Goal: Task Accomplishment & Management: Complete application form

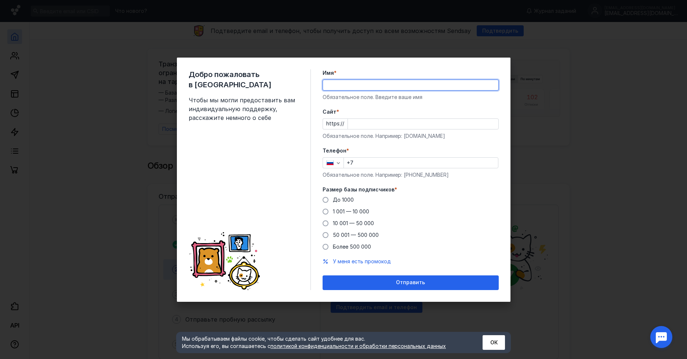
click at [346, 86] on input "Имя *" at bounding box center [410, 85] width 175 height 10
type input "[PERSON_NAME]"
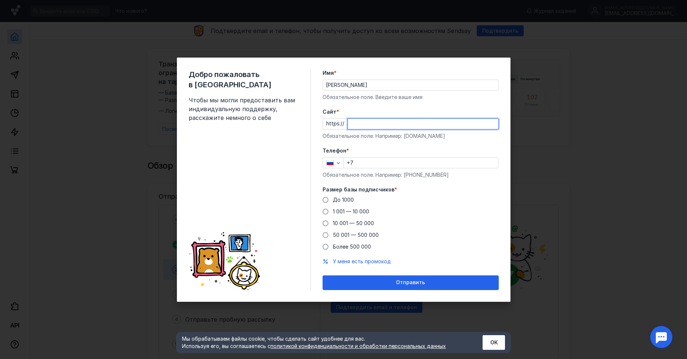
click at [378, 126] on input "Cайт *" at bounding box center [423, 124] width 150 height 10
type input "з"
type input "[DOMAIN_NAME]"
click at [378, 166] on input "+7" at bounding box center [421, 163] width 154 height 10
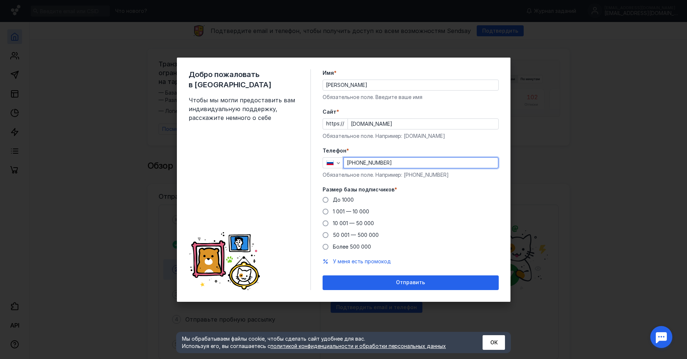
type input "[PHONE_NUMBER]"
click at [478, 189] on label "Размер базы подписчиков *" at bounding box center [411, 189] width 176 height 7
click at [345, 200] on span "До 1000" at bounding box center [343, 200] width 21 height 6
click at [0, 0] on input "До 1000" at bounding box center [0, 0] width 0 height 0
click at [340, 211] on span "1 001 — 10 000" at bounding box center [351, 211] width 36 height 6
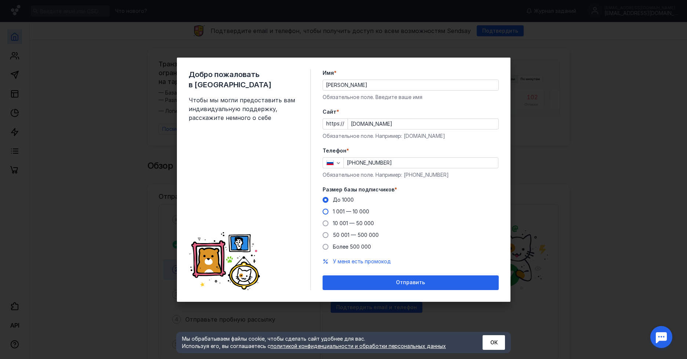
click at [0, 0] on input "1 001 — 10 000" at bounding box center [0, 0] width 0 height 0
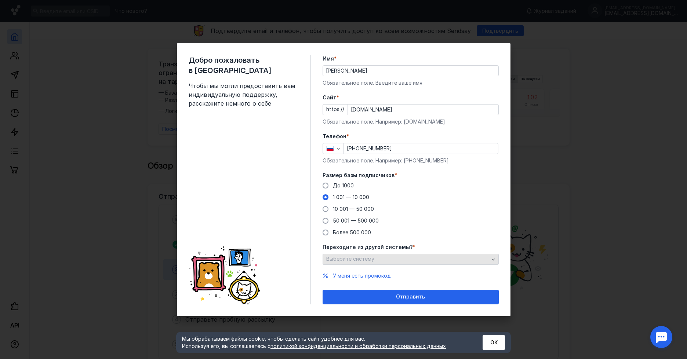
click at [397, 262] on div "Выберите систему" at bounding box center [407, 259] width 166 height 6
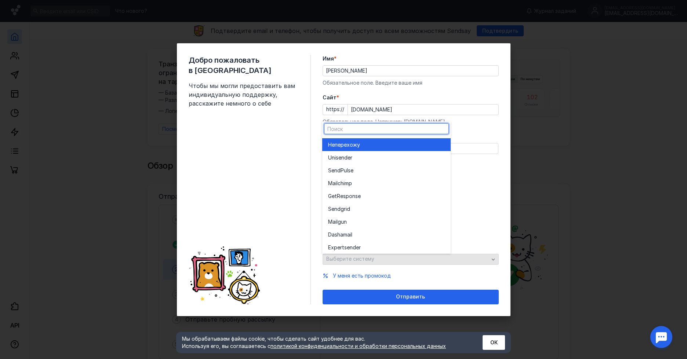
click at [397, 262] on div "Переходите из другой системы? * Выберите систему" at bounding box center [411, 254] width 176 height 21
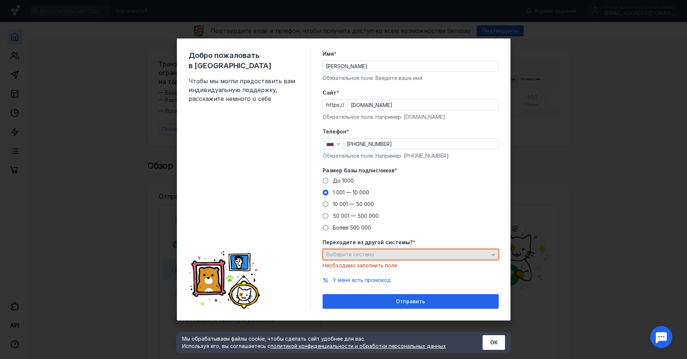
click at [459, 255] on div "Выберите систему" at bounding box center [407, 255] width 166 height 6
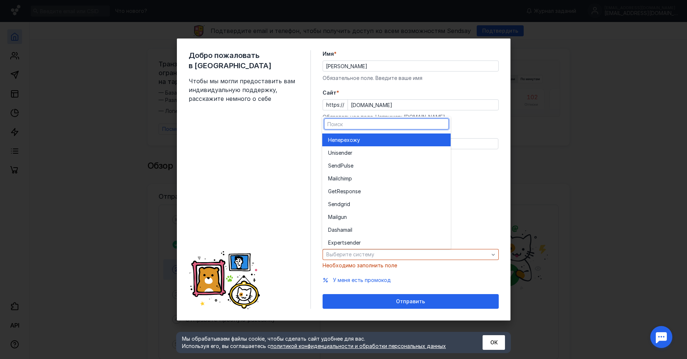
click at [401, 140] on div "Не перехожу" at bounding box center [386, 140] width 117 height 7
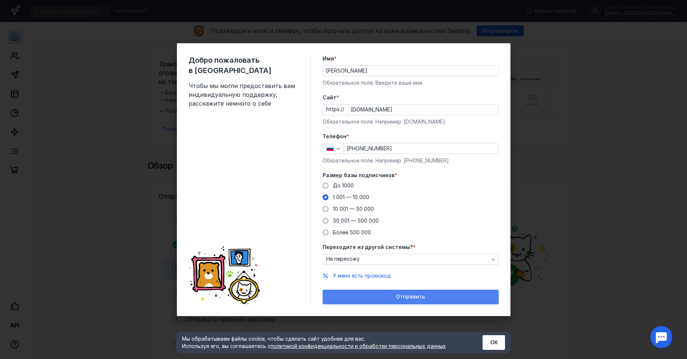
click at [404, 295] on span "Отправить" at bounding box center [410, 297] width 29 height 6
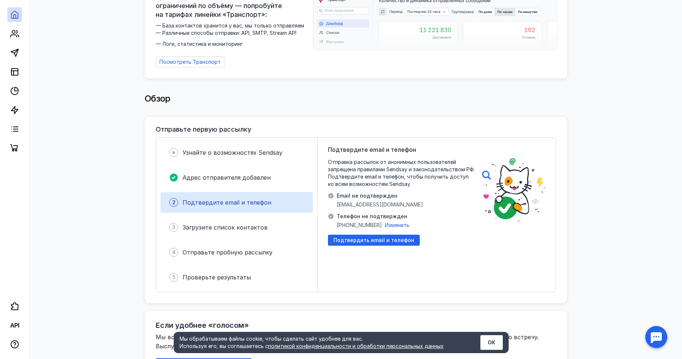
scroll to position [66, 0]
click at [365, 238] on span "Подтвердить email и телефон" at bounding box center [373, 241] width 81 height 6
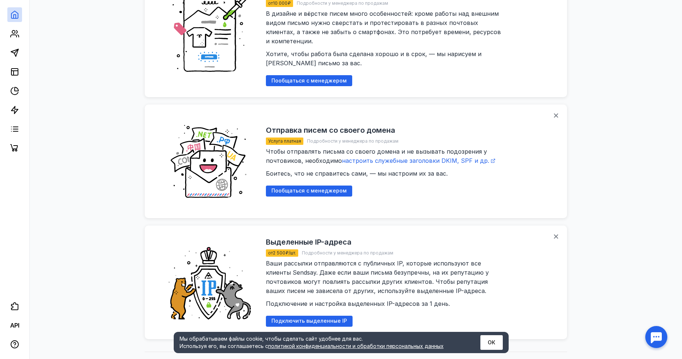
scroll to position [866, 0]
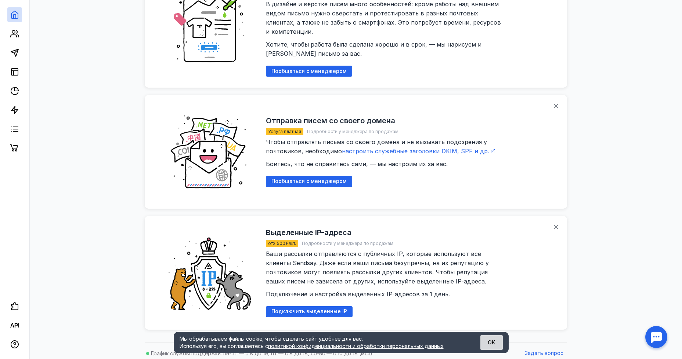
click at [482, 342] on button "ОК" at bounding box center [491, 342] width 22 height 15
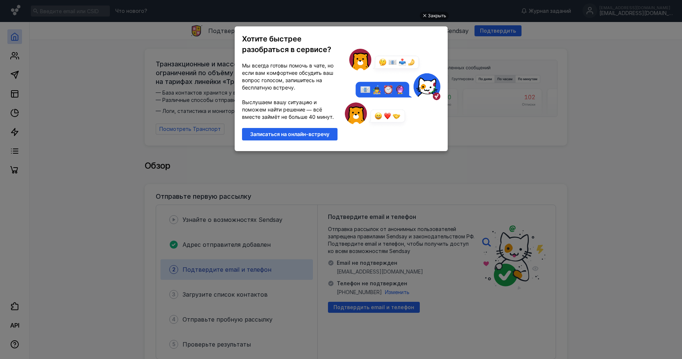
scroll to position [0, 0]
click at [437, 18] on div "Закрыть" at bounding box center [437, 16] width 18 height 8
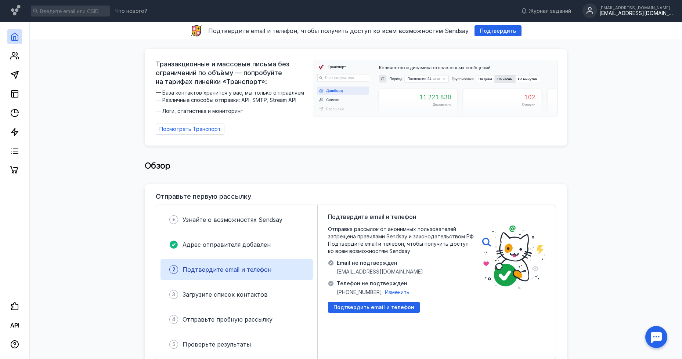
click at [637, 13] on div "[EMAIL_ADDRESS][DOMAIN_NAME]" at bounding box center [635, 13] width 73 height 6
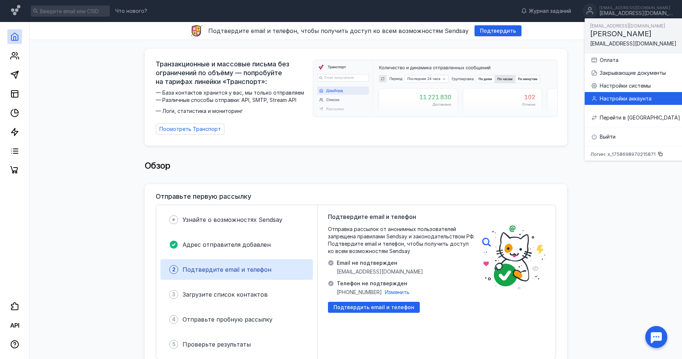
click at [621, 96] on div "Настройки аккаунта" at bounding box center [639, 98] width 80 height 7
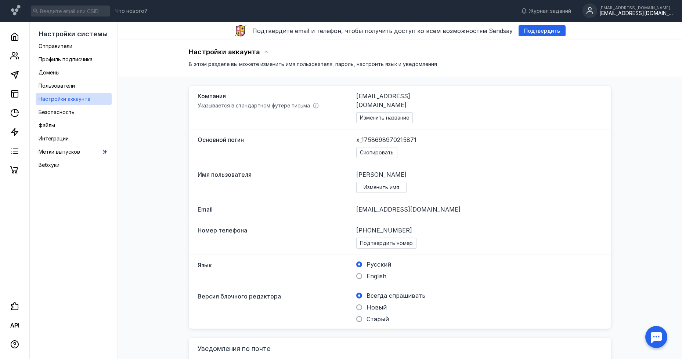
click at [650, 8] on div "[EMAIL_ADDRESS][DOMAIN_NAME]" at bounding box center [635, 8] width 73 height 4
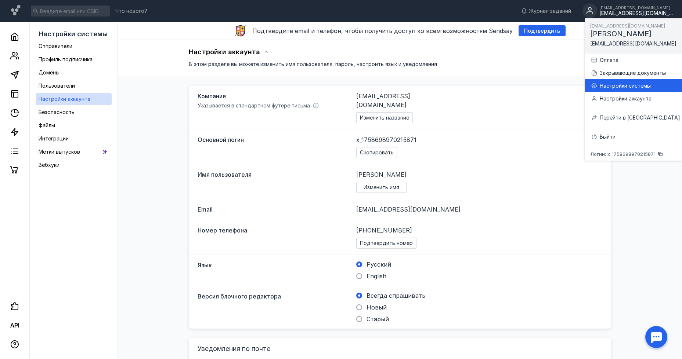
click at [636, 88] on div "Настройки системы" at bounding box center [639, 85] width 80 height 7
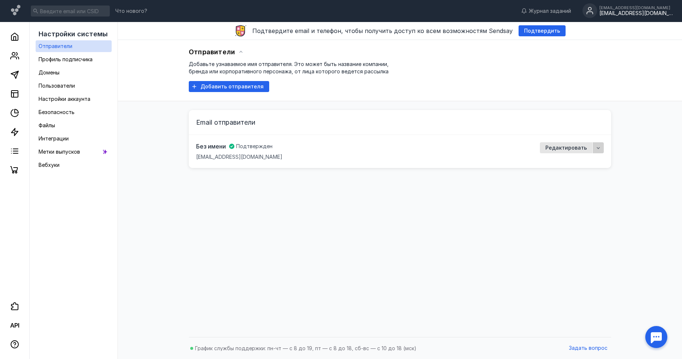
click at [600, 146] on icon "button" at bounding box center [598, 148] width 6 height 6
click at [592, 160] on span "ить" at bounding box center [594, 161] width 9 height 7
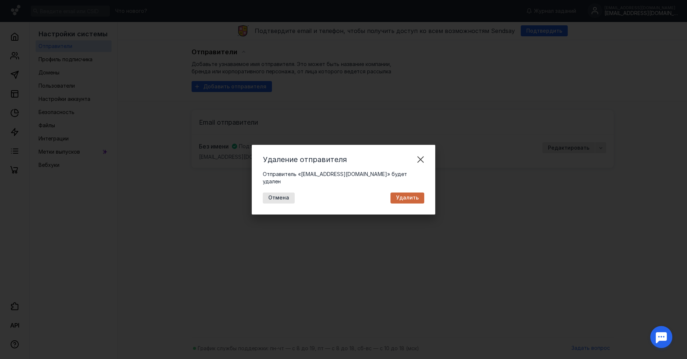
click at [402, 195] on span "Удалить" at bounding box center [407, 198] width 23 height 6
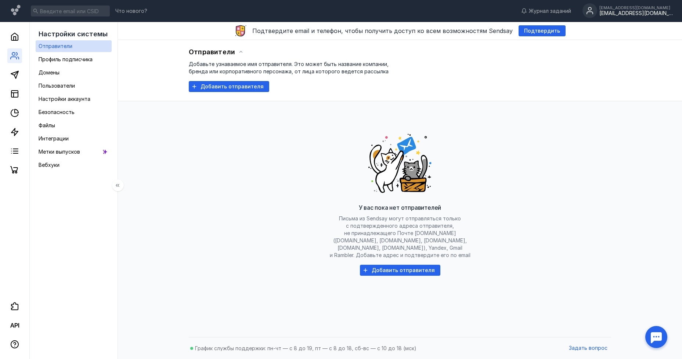
click at [8, 53] on link at bounding box center [14, 55] width 15 height 15
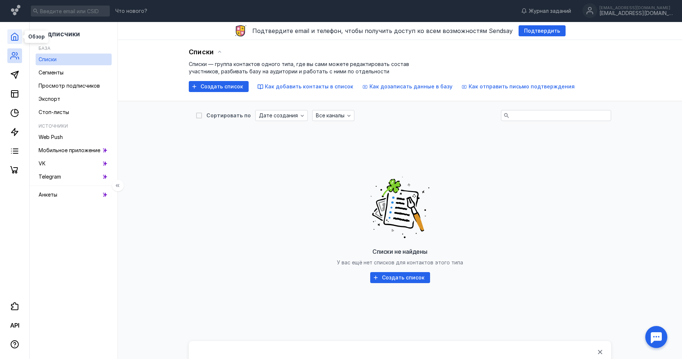
click at [14, 39] on icon at bounding box center [14, 36] width 9 height 9
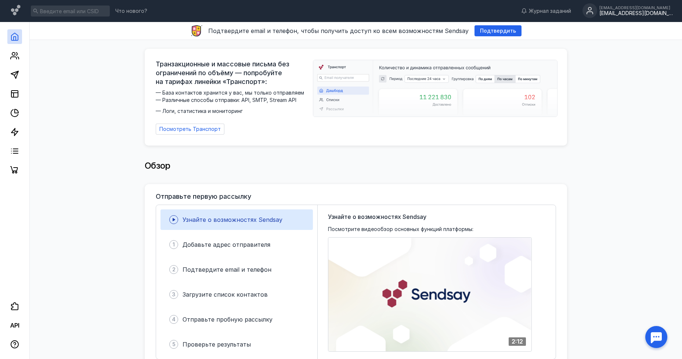
click at [635, 15] on div "[EMAIL_ADDRESS][DOMAIN_NAME]" at bounding box center [635, 13] width 73 height 6
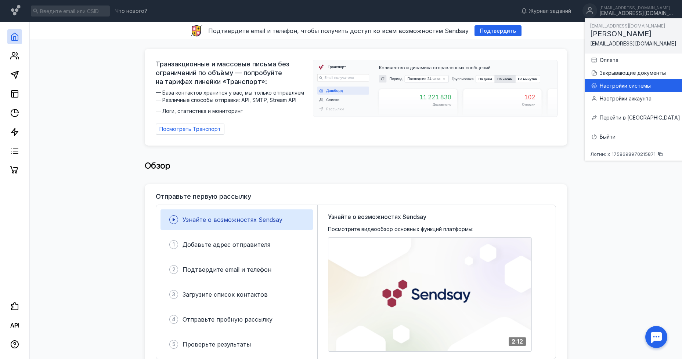
click at [619, 88] on div "Настройки системы" at bounding box center [639, 85] width 80 height 7
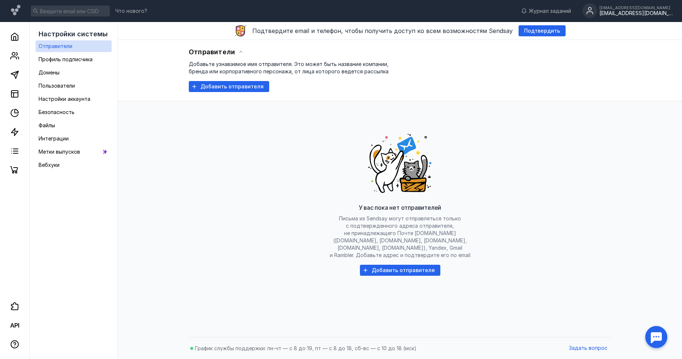
click at [648, 13] on div "[EMAIL_ADDRESS][DOMAIN_NAME]" at bounding box center [635, 13] width 73 height 6
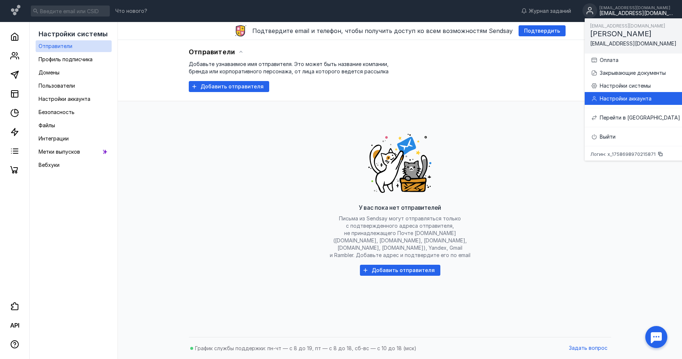
click at [619, 95] on div "Настройки аккаунта" at bounding box center [639, 98] width 80 height 7
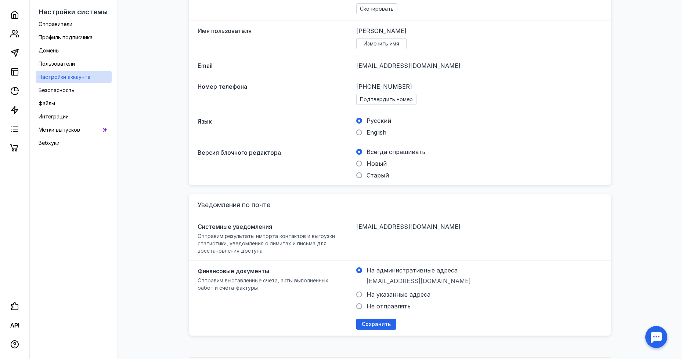
scroll to position [155, 0]
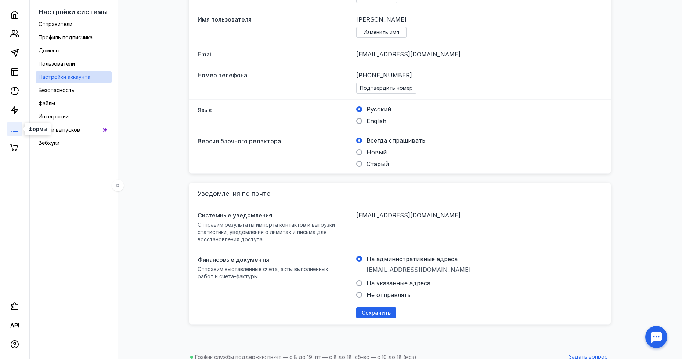
click at [11, 128] on icon at bounding box center [14, 129] width 9 height 9
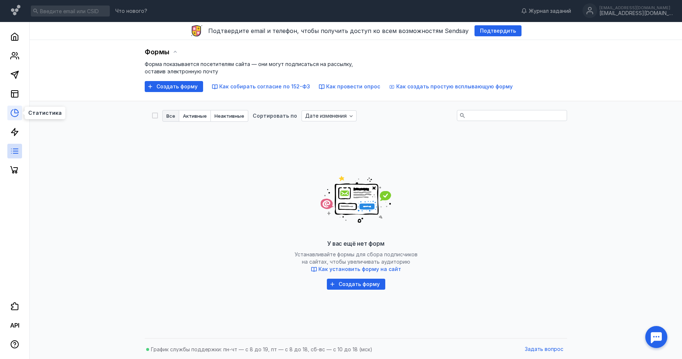
click at [13, 115] on icon at bounding box center [14, 113] width 9 height 9
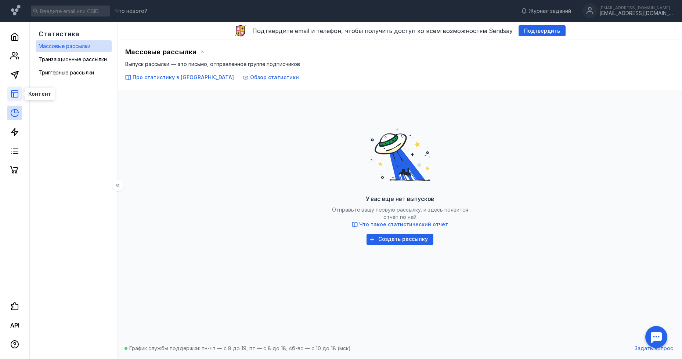
click at [16, 94] on icon at bounding box center [14, 94] width 9 height 9
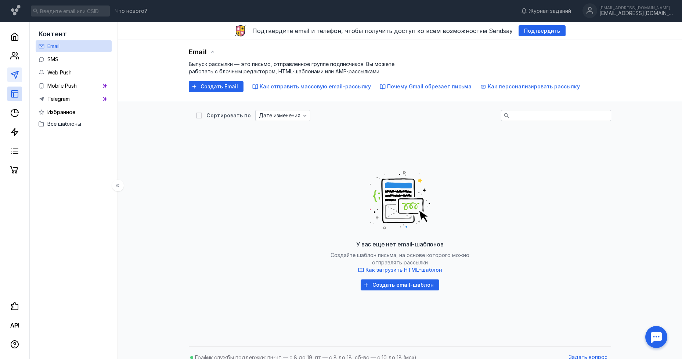
click at [13, 68] on link at bounding box center [14, 75] width 15 height 15
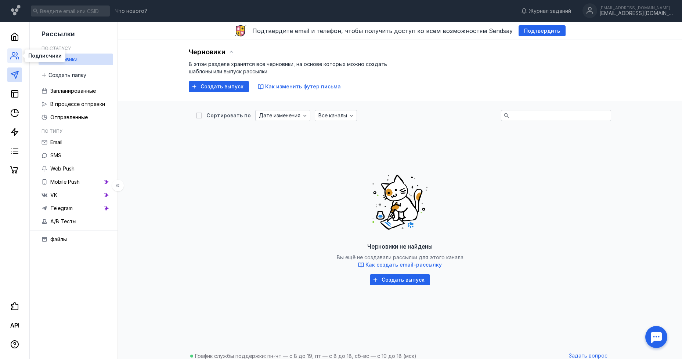
click at [14, 60] on icon at bounding box center [14, 55] width 9 height 9
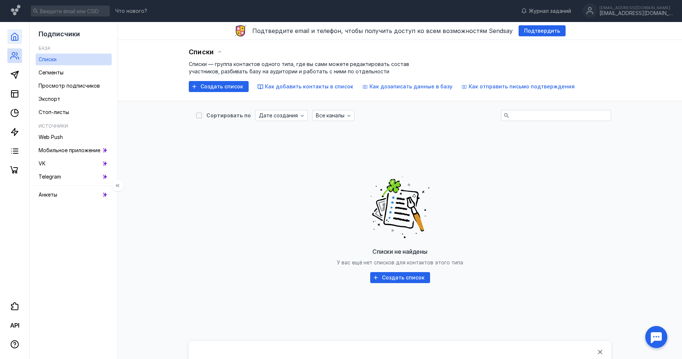
click at [18, 43] on link at bounding box center [14, 36] width 15 height 15
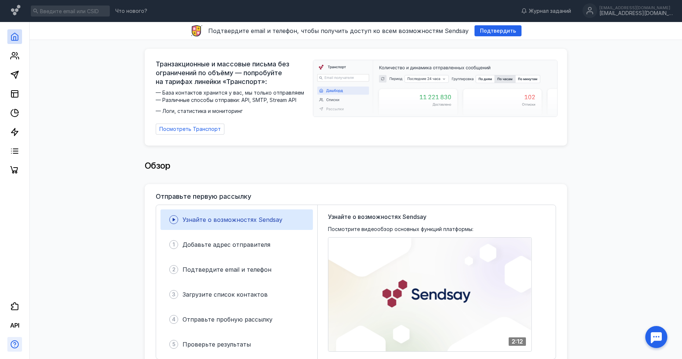
click at [14, 342] on icon "button" at bounding box center [14, 344] width 9 height 9
click at [14, 338] on div "button" at bounding box center [14, 344] width 15 height 15
click at [15, 309] on icon at bounding box center [14, 306] width 9 height 9
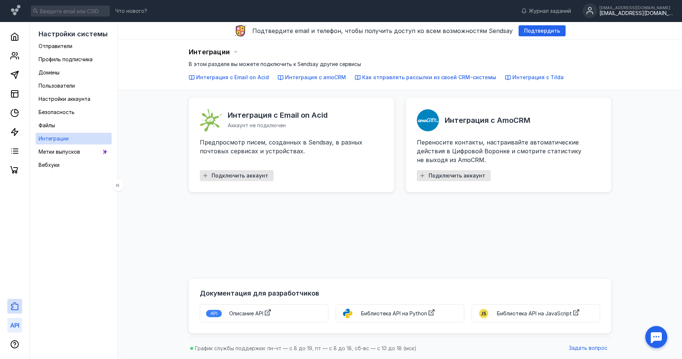
click at [14, 320] on link at bounding box center [14, 325] width 15 height 15
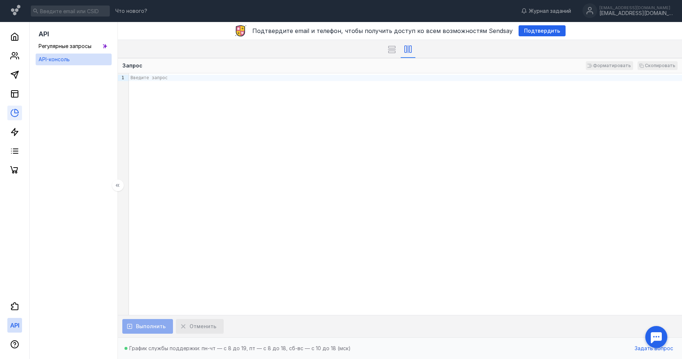
click at [20, 120] on link at bounding box center [14, 113] width 15 height 15
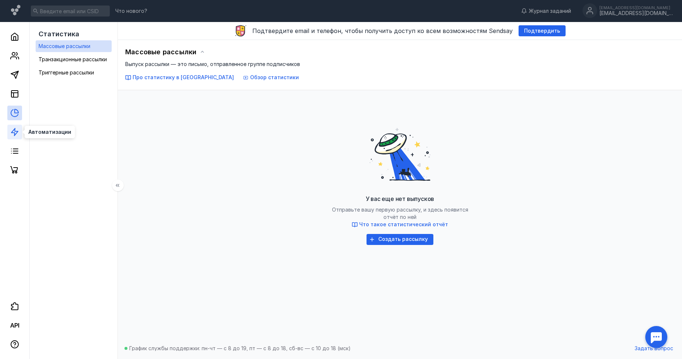
click at [18, 134] on icon at bounding box center [14, 132] width 9 height 9
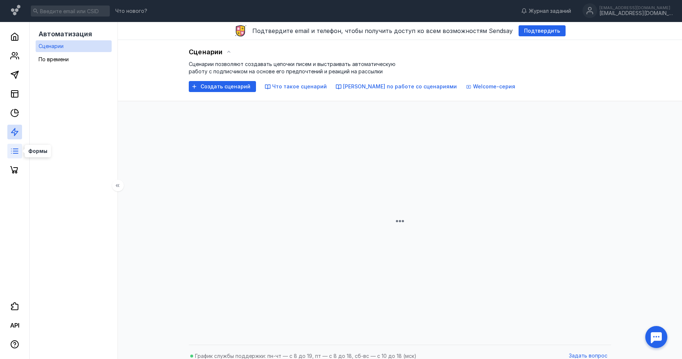
click at [15, 155] on icon at bounding box center [14, 151] width 9 height 9
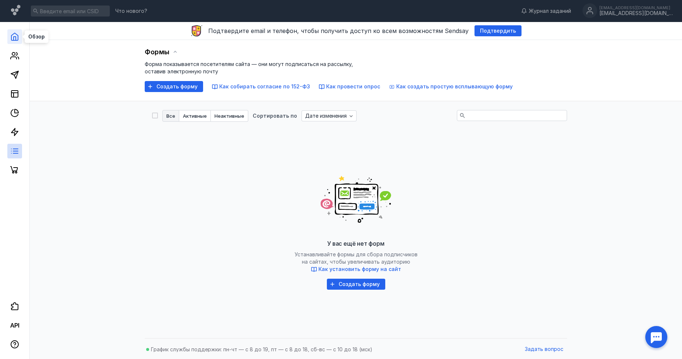
click at [17, 34] on icon at bounding box center [14, 36] width 7 height 7
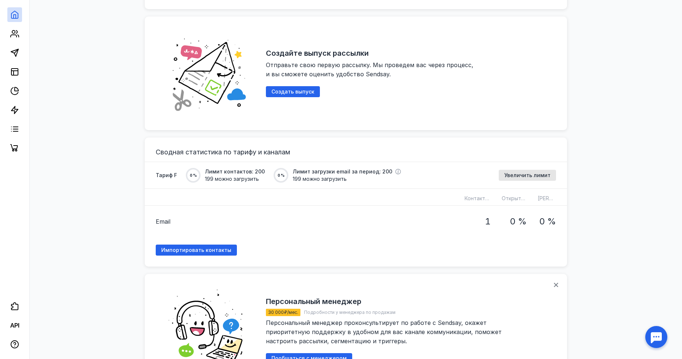
scroll to position [866, 0]
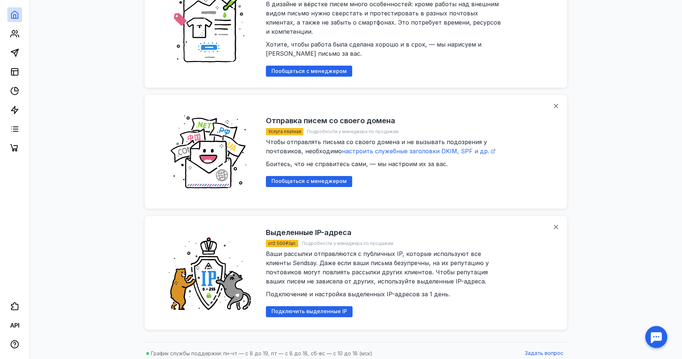
click at [657, 338] on div at bounding box center [655, 337] width 23 height 23
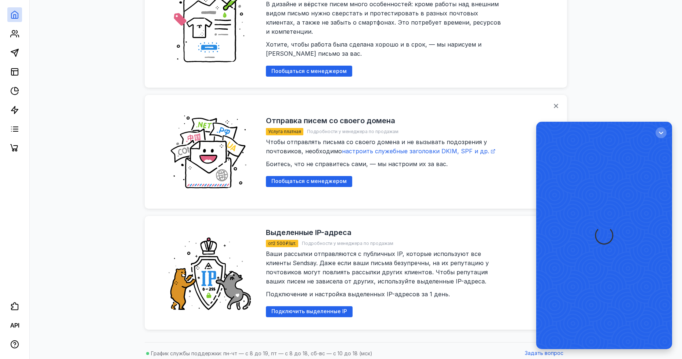
scroll to position [0, 0]
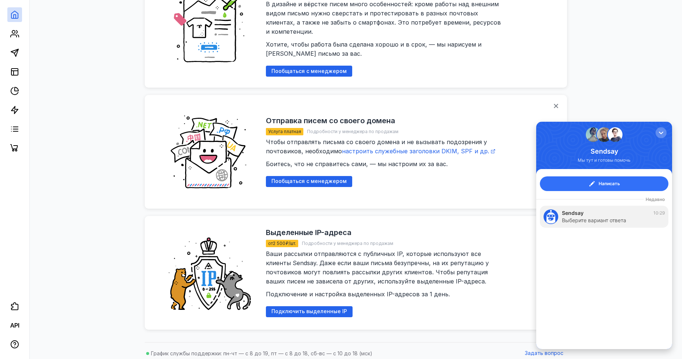
click at [611, 186] on span "Написать" at bounding box center [608, 183] width 21 height 7
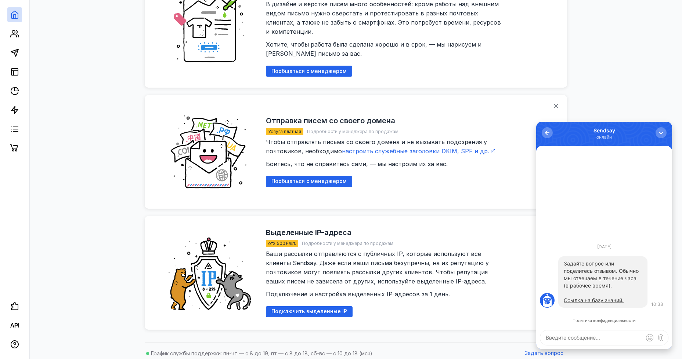
type textarea "e"
type textarea "r"
type textarea "к"
